Goal: Information Seeking & Learning: Check status

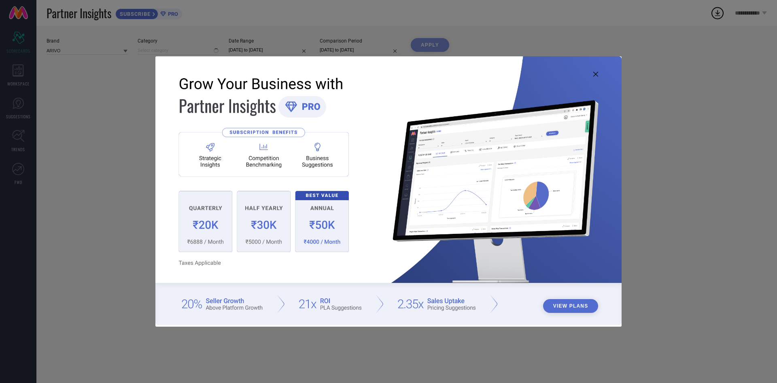
type input "All"
click at [740, 222] on div "View Plans" at bounding box center [388, 191] width 777 height 383
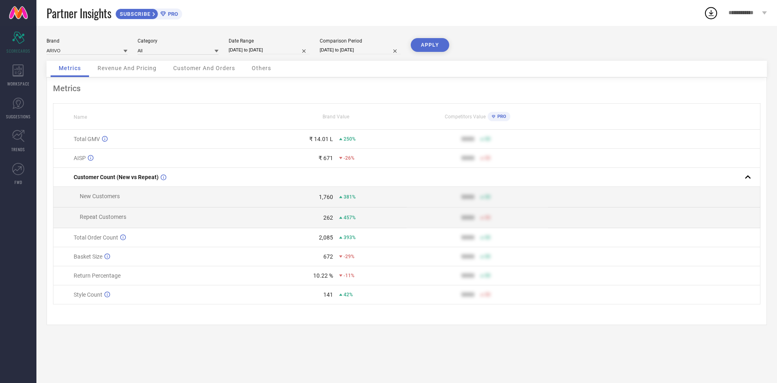
click at [155, 55] on div "Brand ARIVO Category All Date Range [DATE] to [DATE] Comparison Period [DATE] t…" at bounding box center [407, 49] width 721 height 23
click at [157, 50] on input at bounding box center [178, 50] width 81 height 9
click at [69, 46] on div "ARIVO" at bounding box center [87, 50] width 81 height 9
drag, startPoint x: 71, startPoint y: 57, endPoint x: 73, endPoint y: 44, distance: 13.1
click at [71, 57] on div "Brand ARIVO Category All Date Range [DATE] to [DATE] Comparison Period [DATE] t…" at bounding box center [407, 49] width 721 height 23
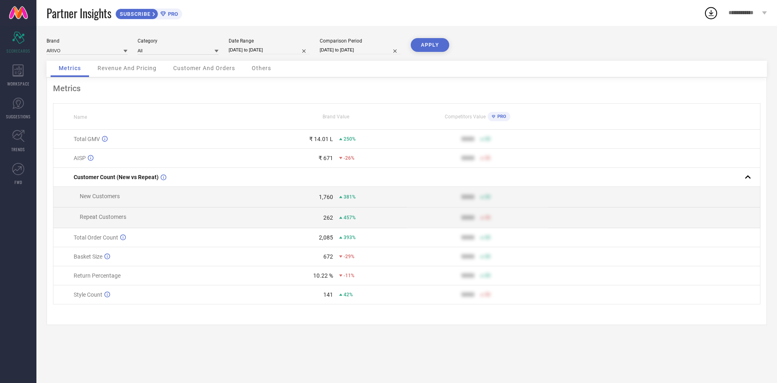
click at [73, 44] on div "Brand ARIVO" at bounding box center [87, 46] width 81 height 17
click at [79, 48] on input at bounding box center [87, 50] width 81 height 9
click at [77, 59] on div "ARIVO" at bounding box center [87, 62] width 81 height 14
click at [84, 49] on input at bounding box center [87, 50] width 81 height 9
click at [84, 55] on div "ARIVO" at bounding box center [87, 62] width 81 height 14
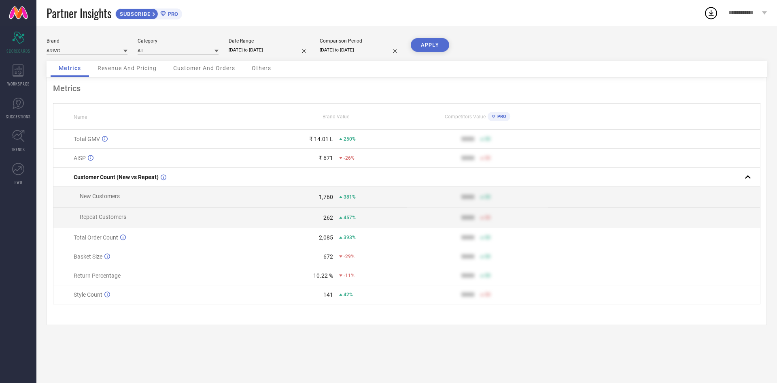
click at [285, 49] on input "[DATE] to [DATE]" at bounding box center [269, 50] width 81 height 9
select select "7"
select select "2025"
select select "8"
select select "2025"
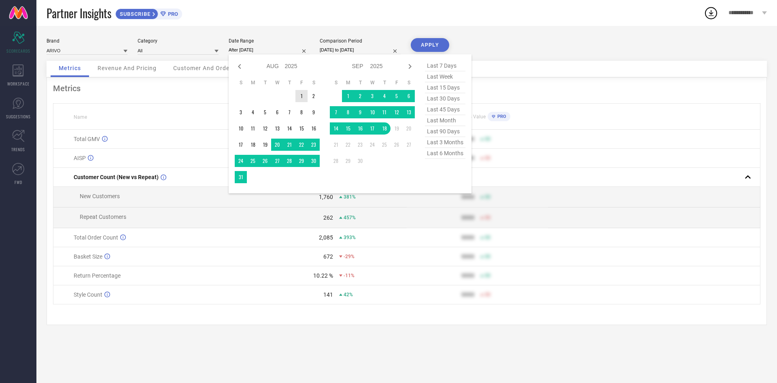
click at [305, 96] on td "1" at bounding box center [302, 96] width 12 height 12
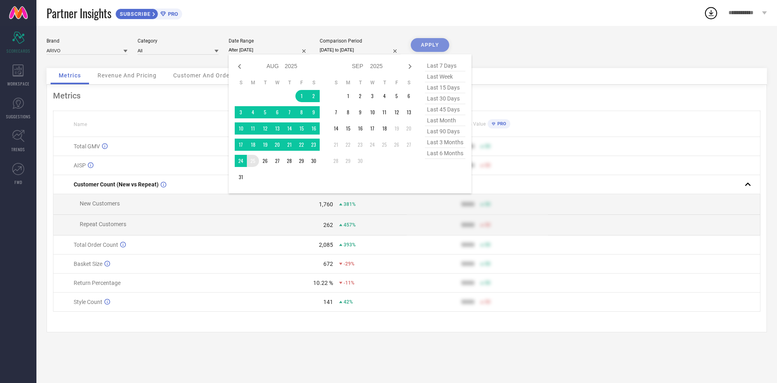
type input "[DATE] to [DATE]"
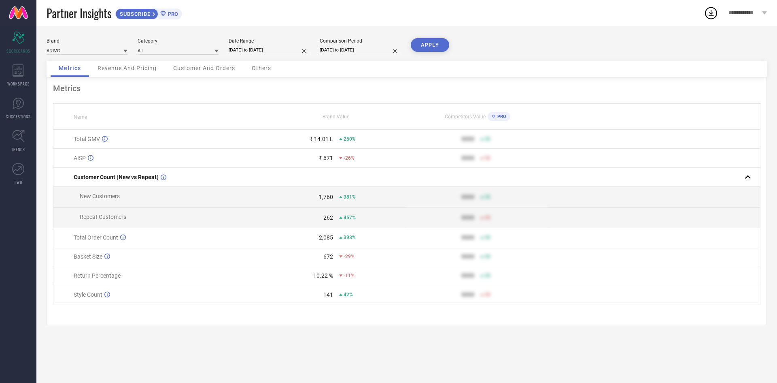
click at [443, 48] on button "APPLY" at bounding box center [430, 45] width 38 height 14
click at [27, 108] on link "SUGGESTIONS" at bounding box center [18, 108] width 36 height 32
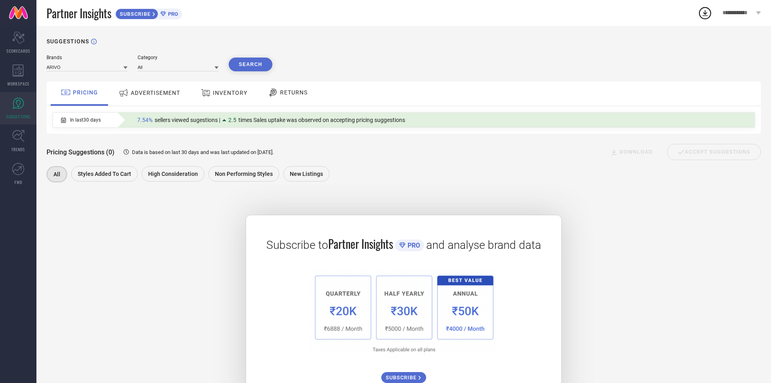
click at [171, 102] on div "ADVERTISEMENT" at bounding box center [149, 93] width 82 height 24
